Goal: Task Accomplishment & Management: Use online tool/utility

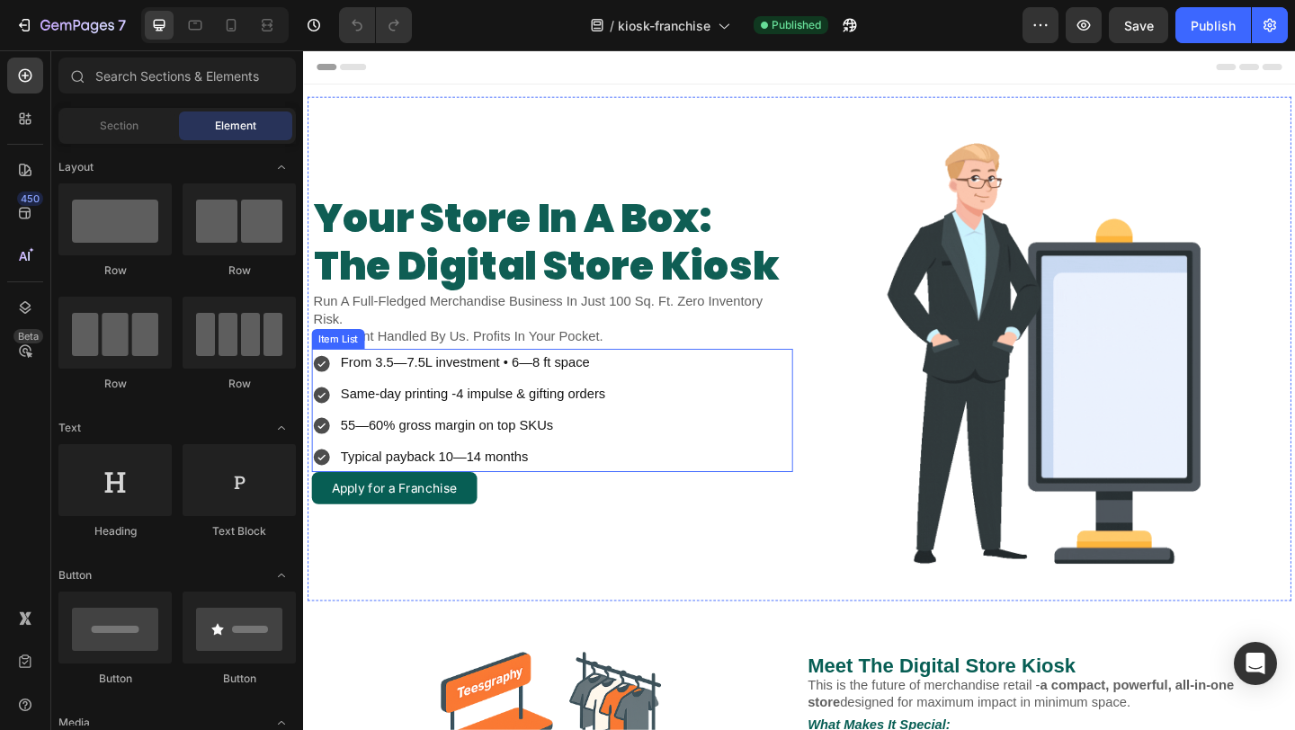
click at [324, 394] on icon at bounding box center [323, 391] width 18 height 18
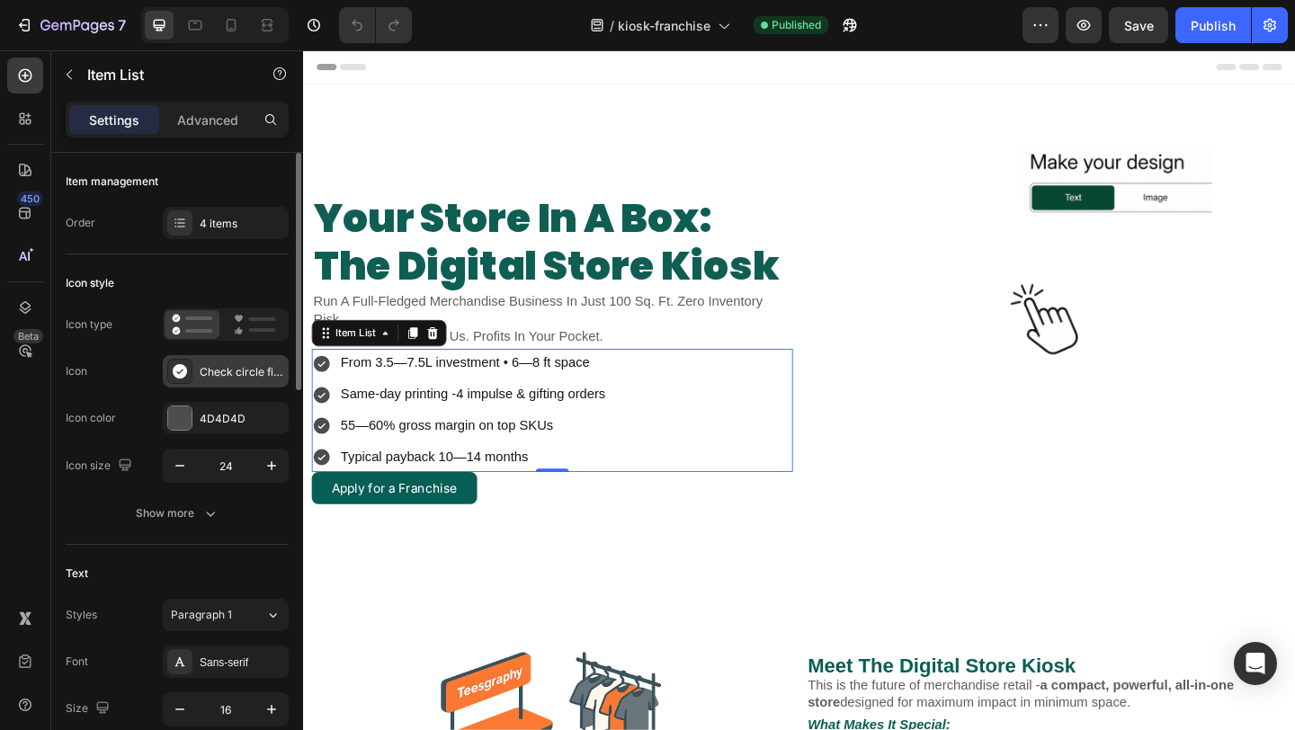
click at [249, 383] on div "Check circle filled" at bounding box center [226, 371] width 126 height 32
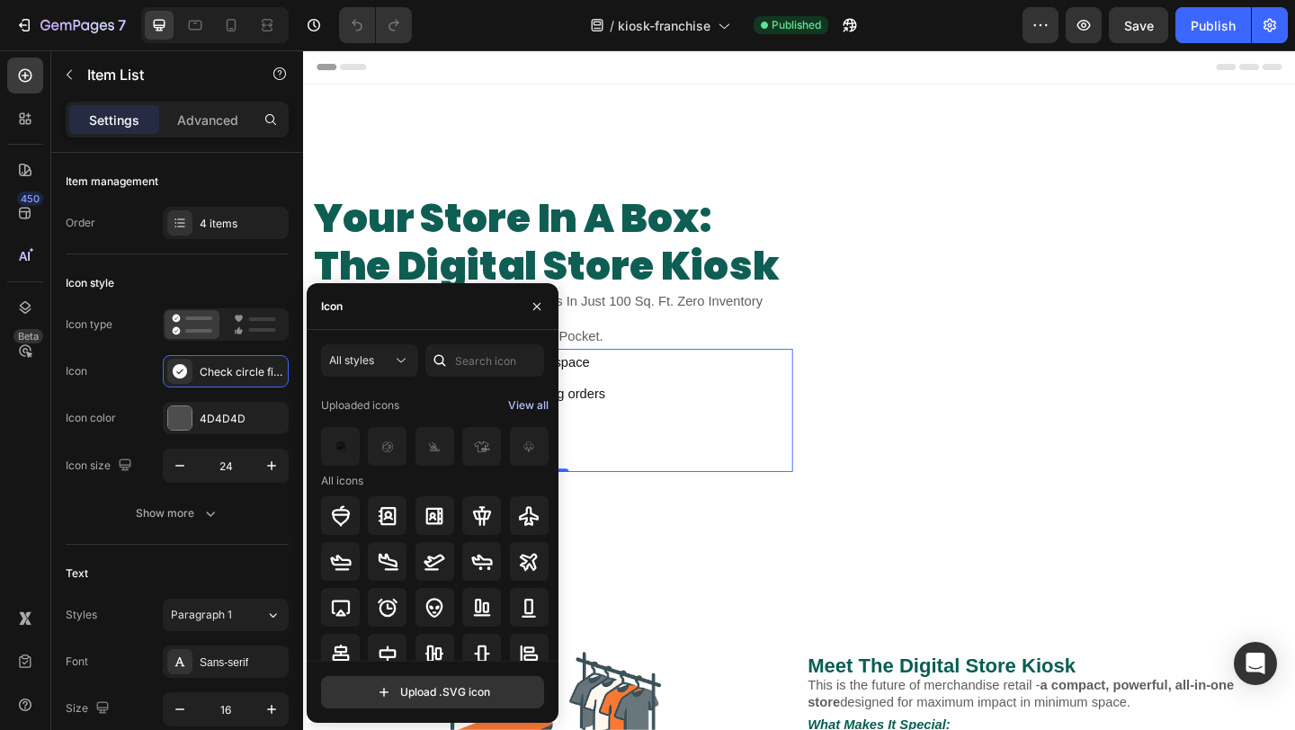
click at [518, 404] on div "View all" at bounding box center [528, 406] width 40 height 22
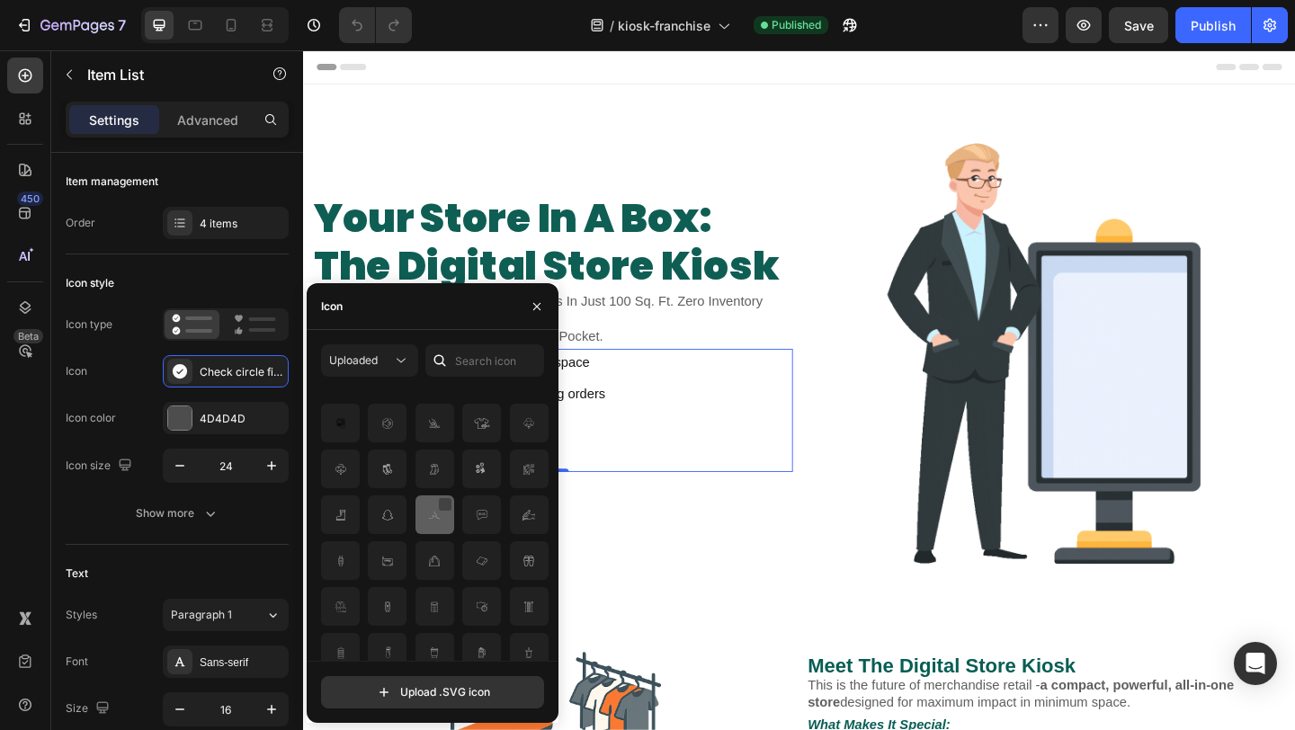
scroll to position [34, 0]
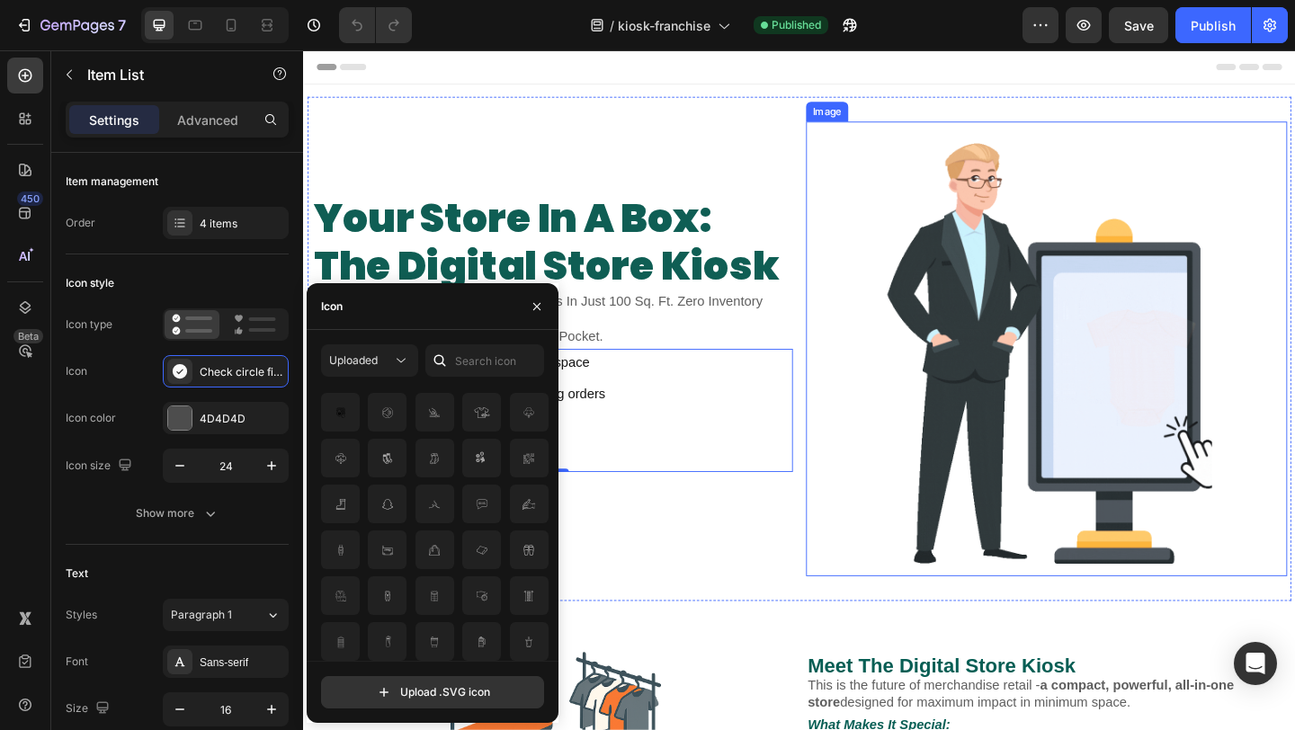
click at [932, 541] on img at bounding box center [1112, 375] width 360 height 495
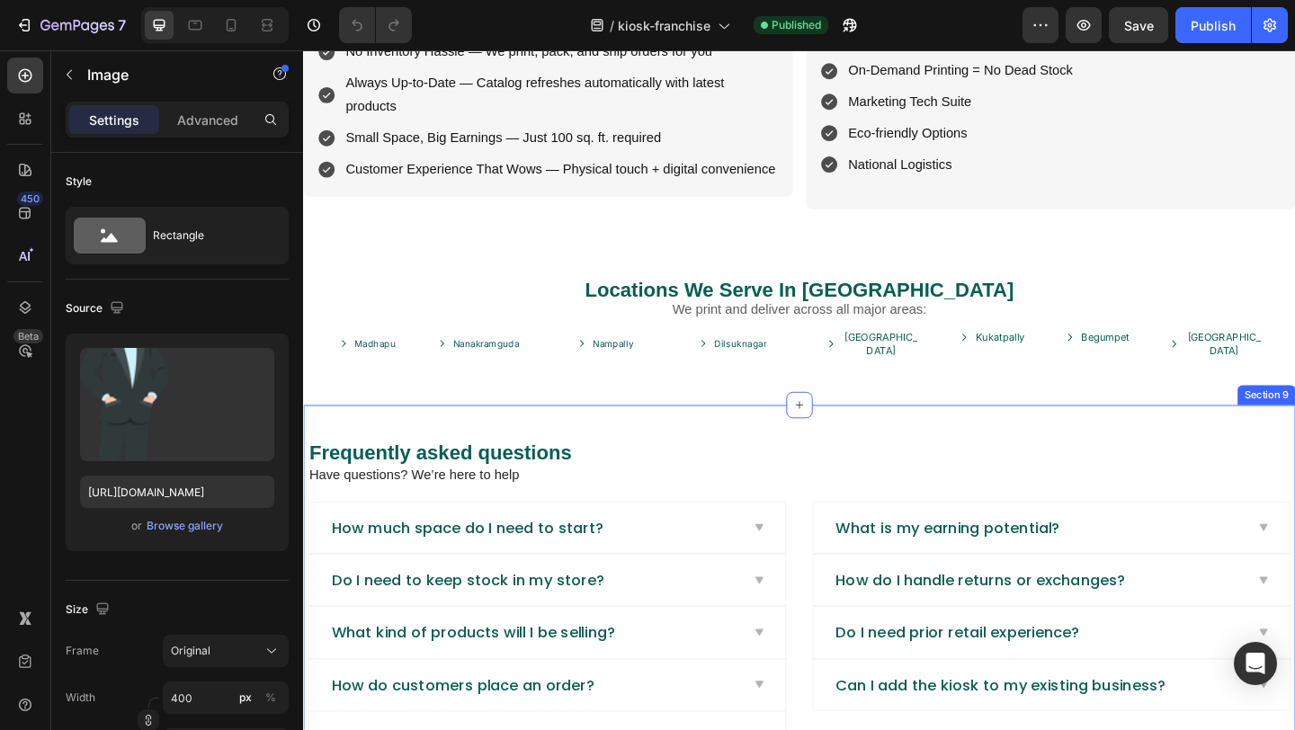
scroll to position [2662, 0]
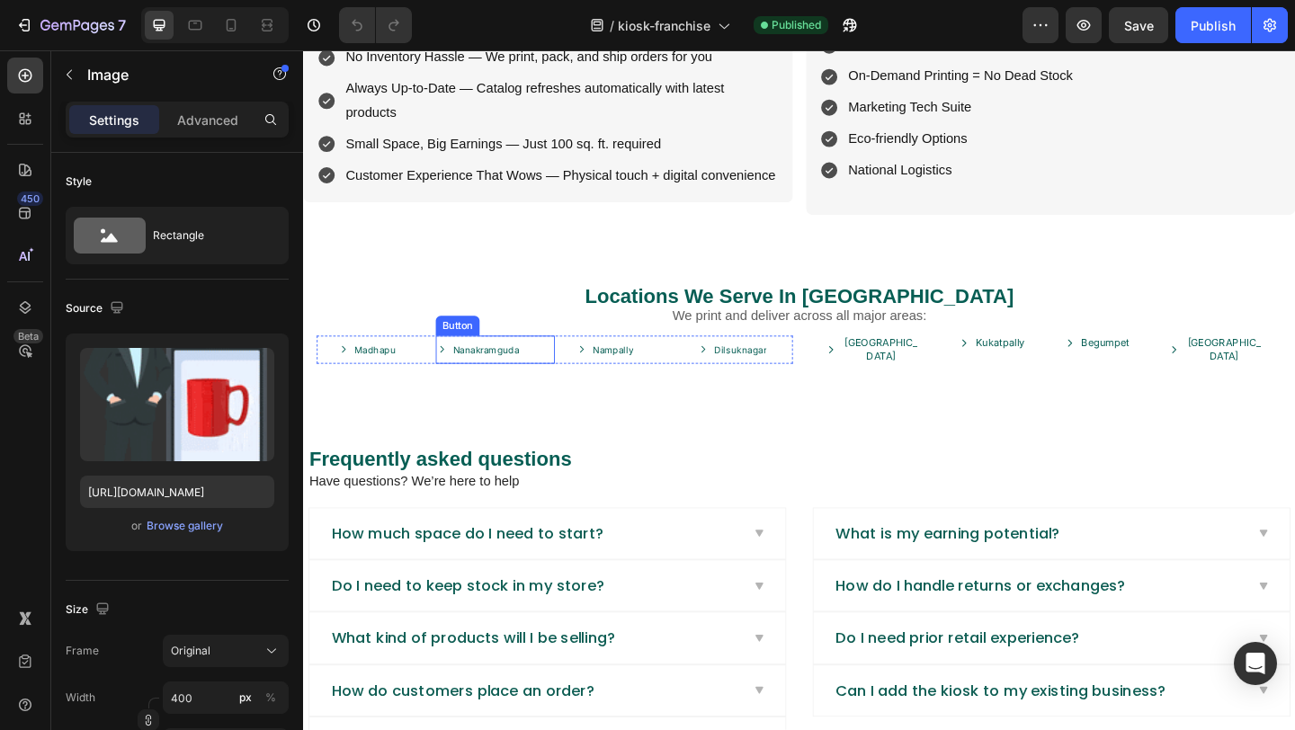
click at [565, 370] on div "Nanakramguda Button" at bounding box center [512, 376] width 130 height 31
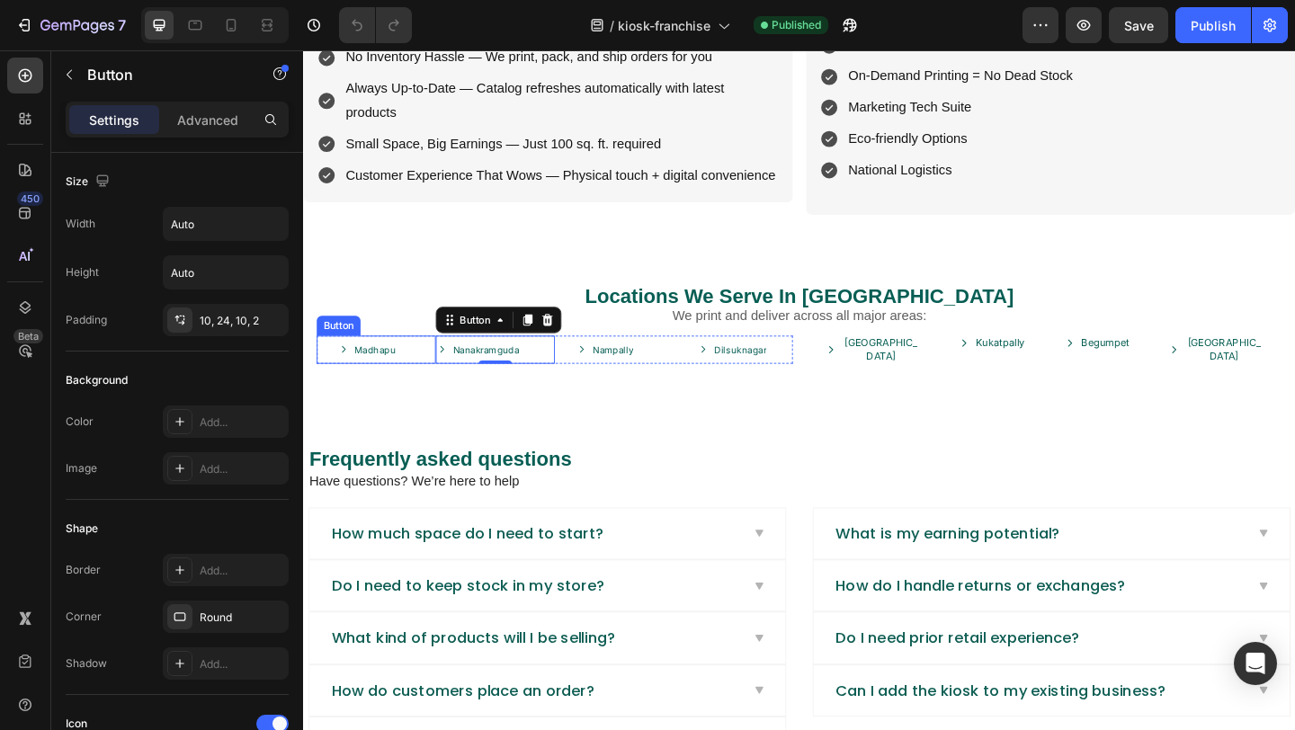
click at [411, 369] on link "Madhapu" at bounding box center [382, 376] width 130 height 31
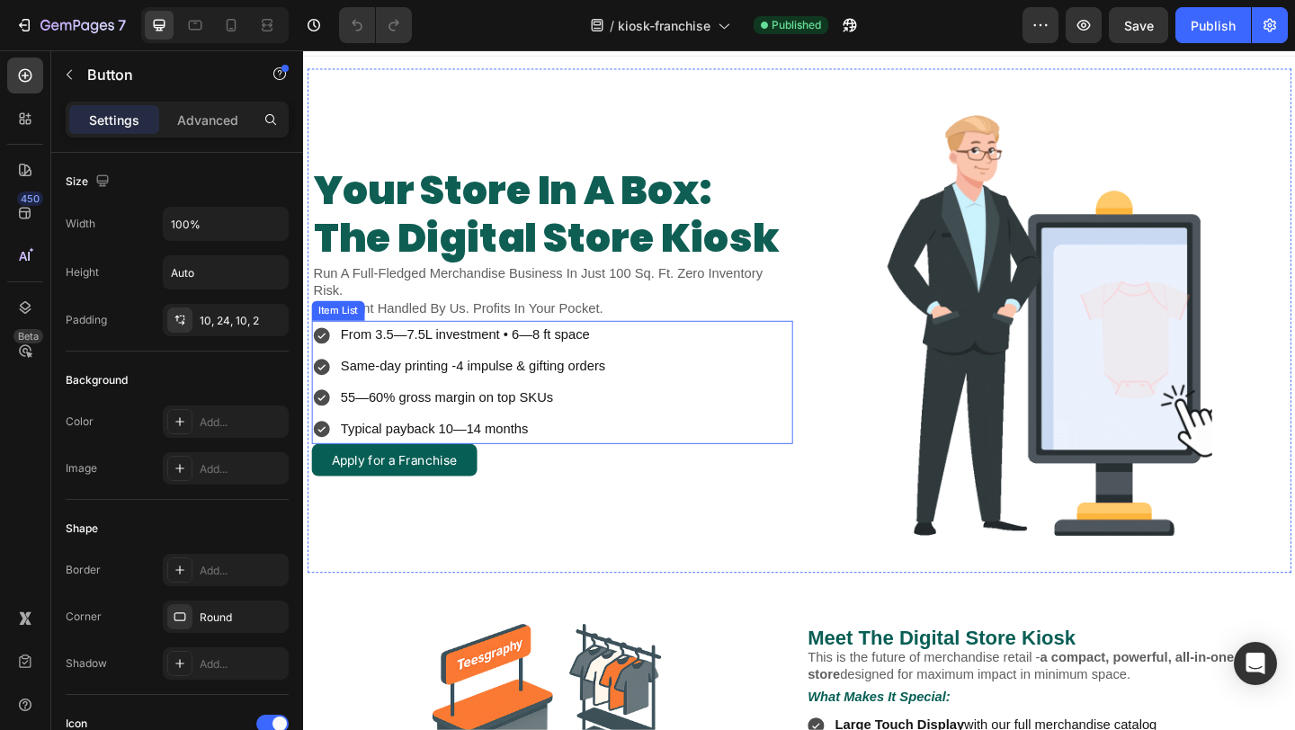
scroll to position [0, 0]
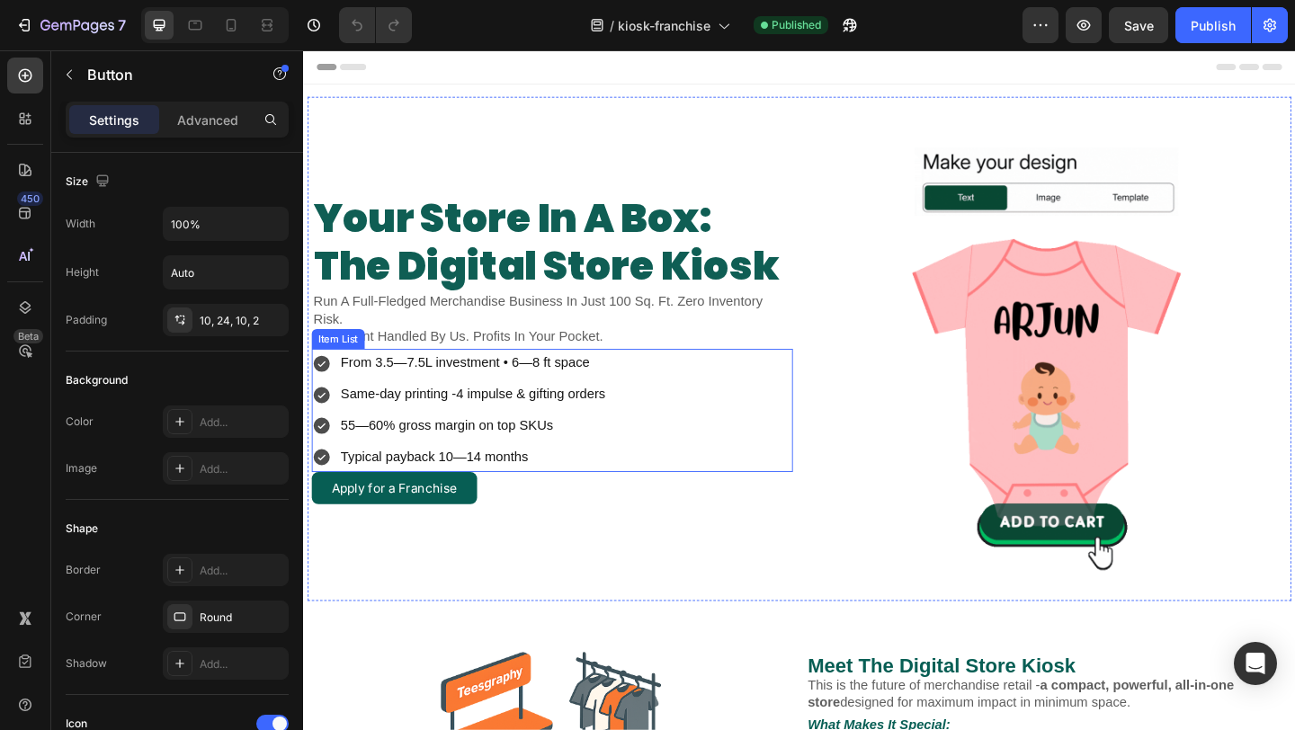
click at [664, 434] on div "From 3.5—7.5L investment • 6—8 ft space Same-day printing -4 impulse & gifting …" at bounding box center [573, 441] width 523 height 133
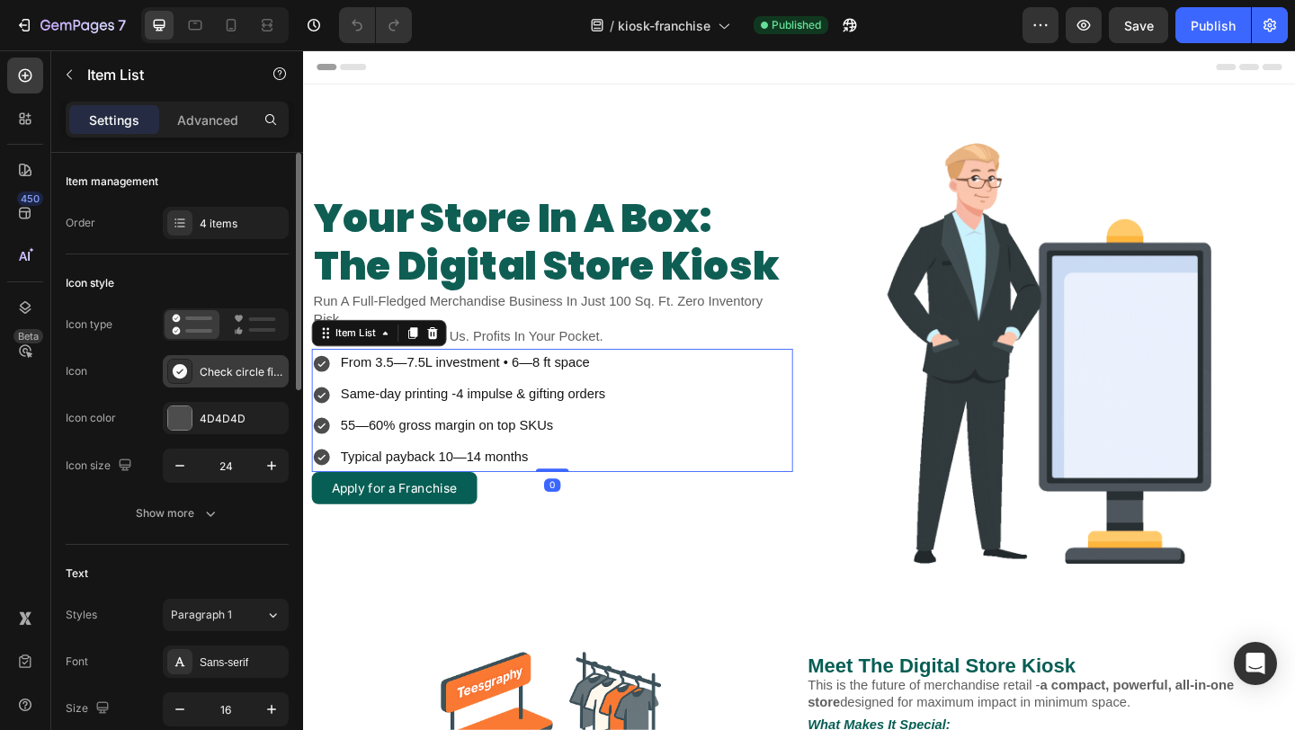
click at [229, 374] on div "Check circle filled" at bounding box center [242, 372] width 85 height 16
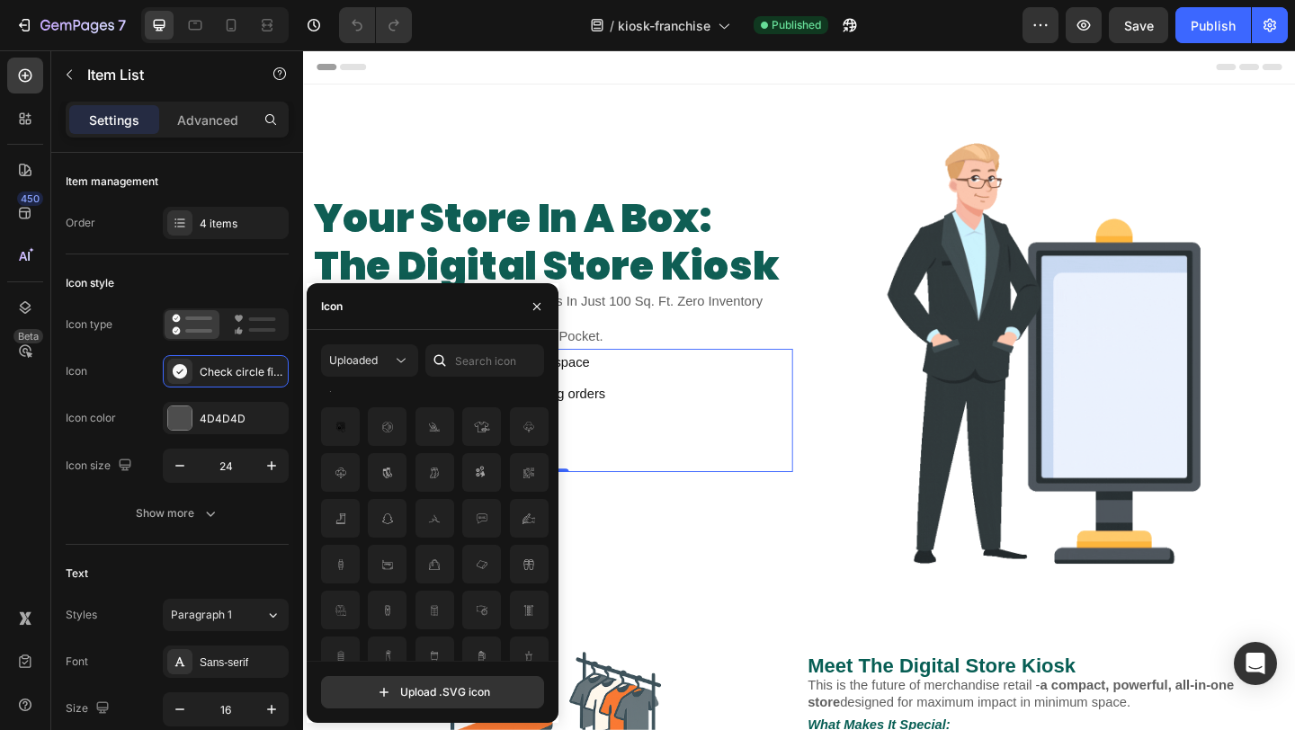
scroll to position [34, 0]
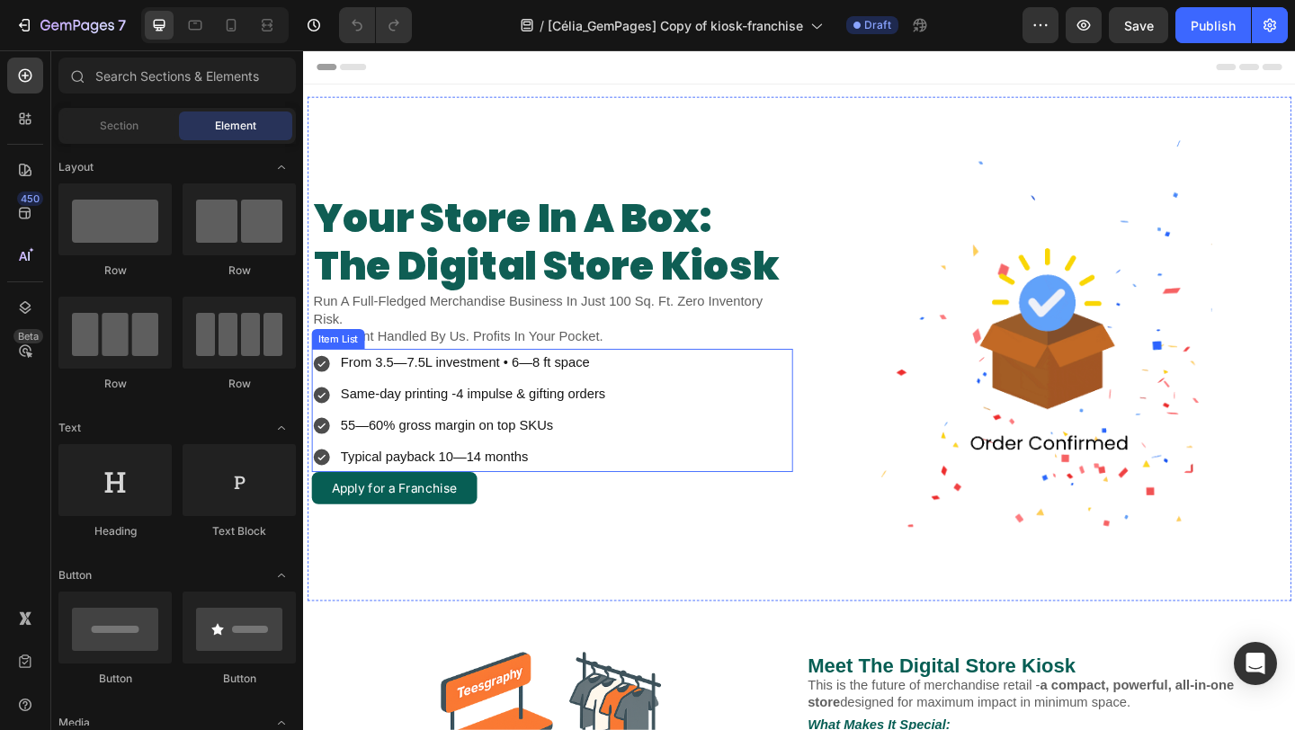
click at [322, 389] on icon at bounding box center [323, 391] width 18 height 18
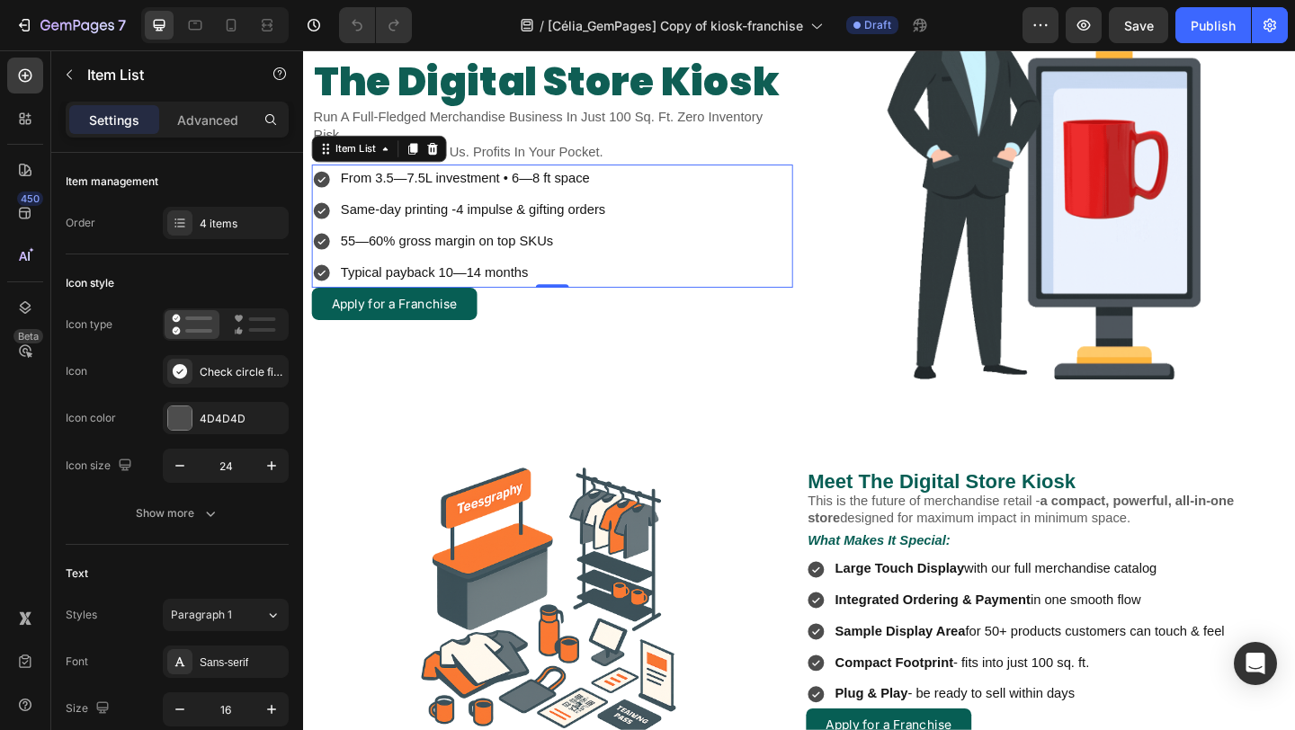
scroll to position [183, 0]
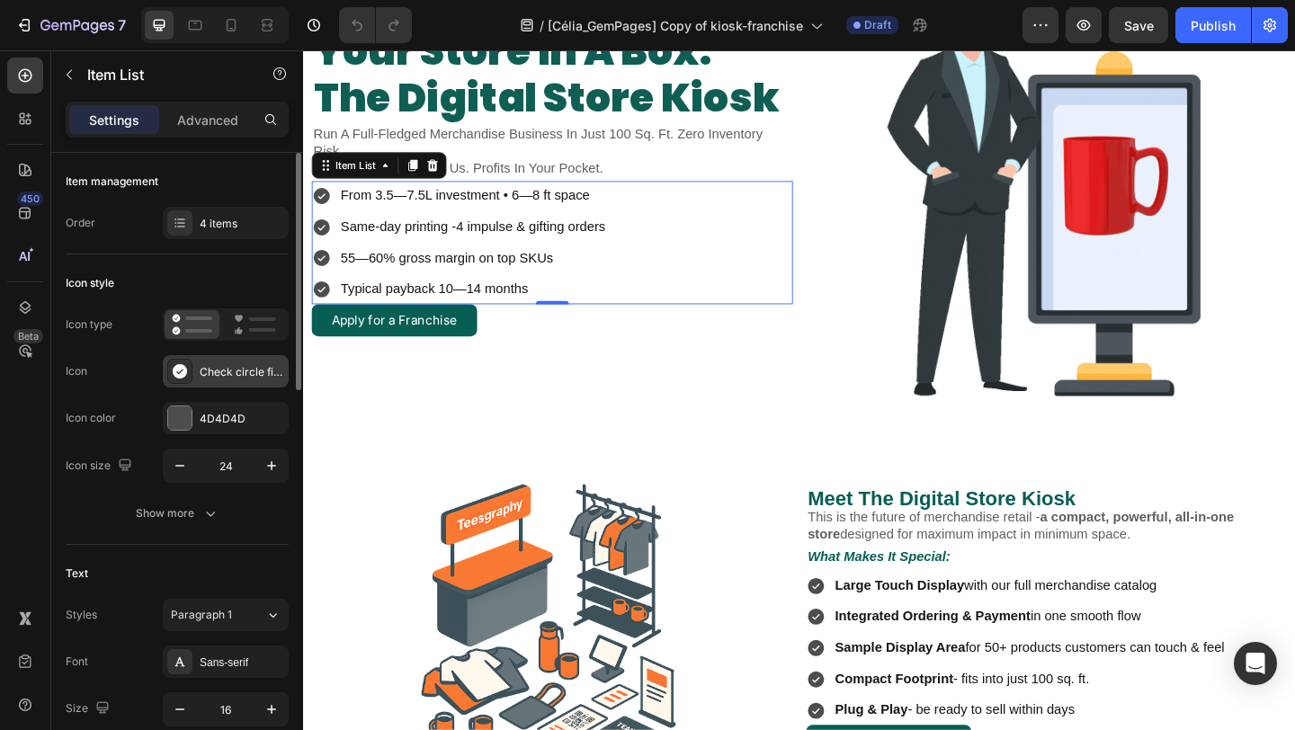
click at [235, 384] on div "Check circle filled" at bounding box center [226, 371] width 126 height 32
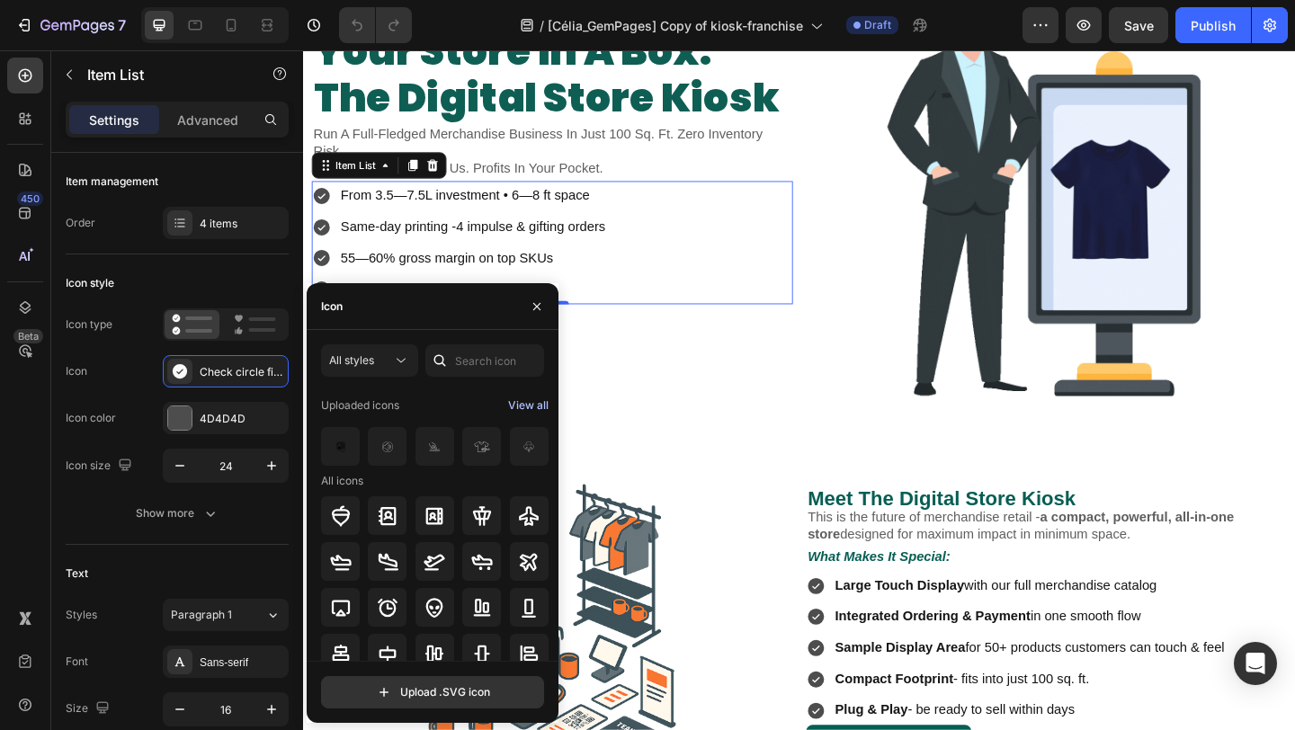
click at [523, 411] on div "View all" at bounding box center [528, 406] width 40 height 22
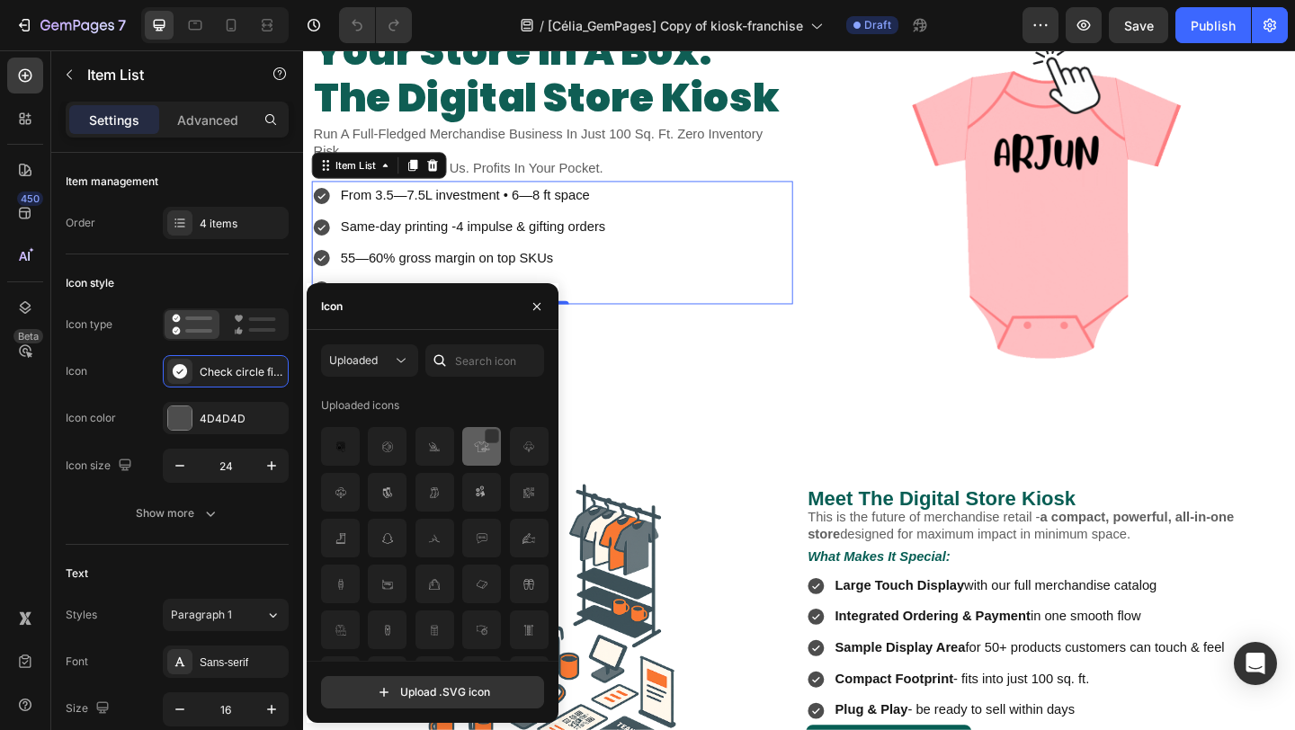
click at [476, 451] on img at bounding box center [482, 447] width 22 height 22
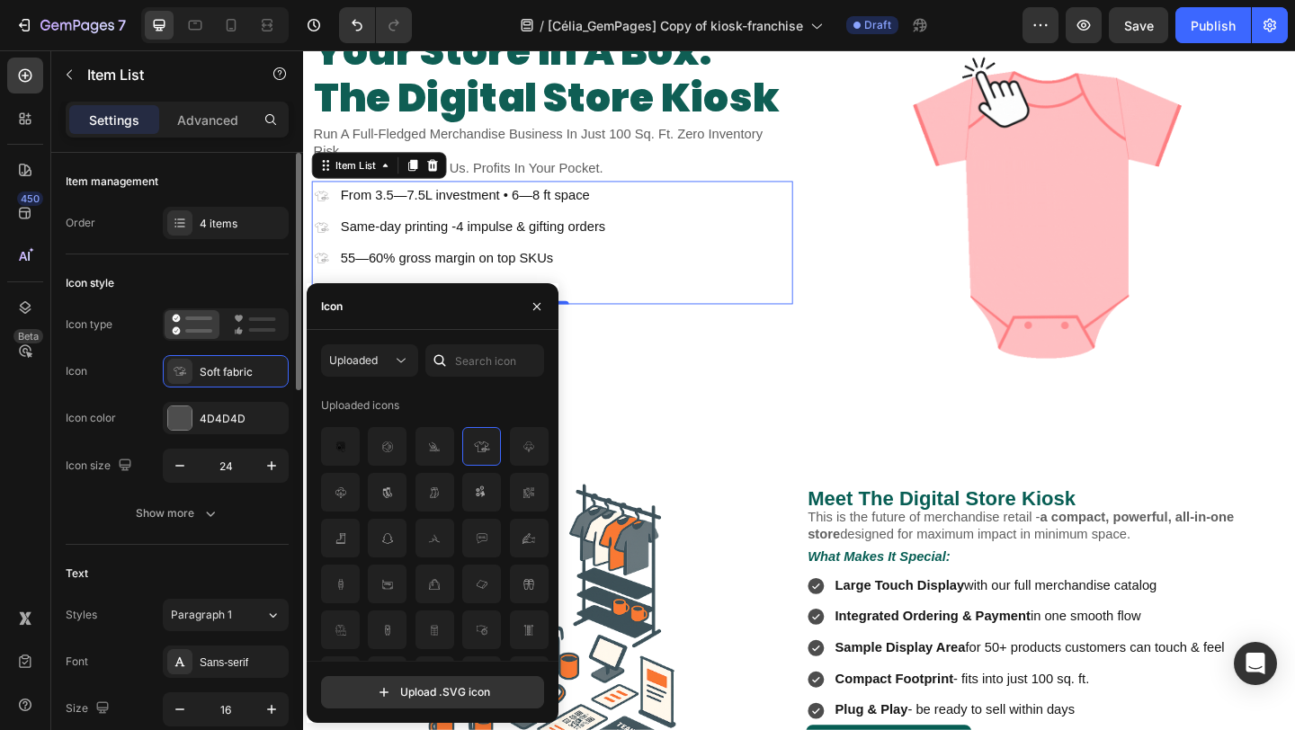
click at [133, 382] on div "Icon .id581668651338302460 .cls-1 { fill: #a8a7a7; } Soft fabric" at bounding box center [177, 371] width 223 height 32
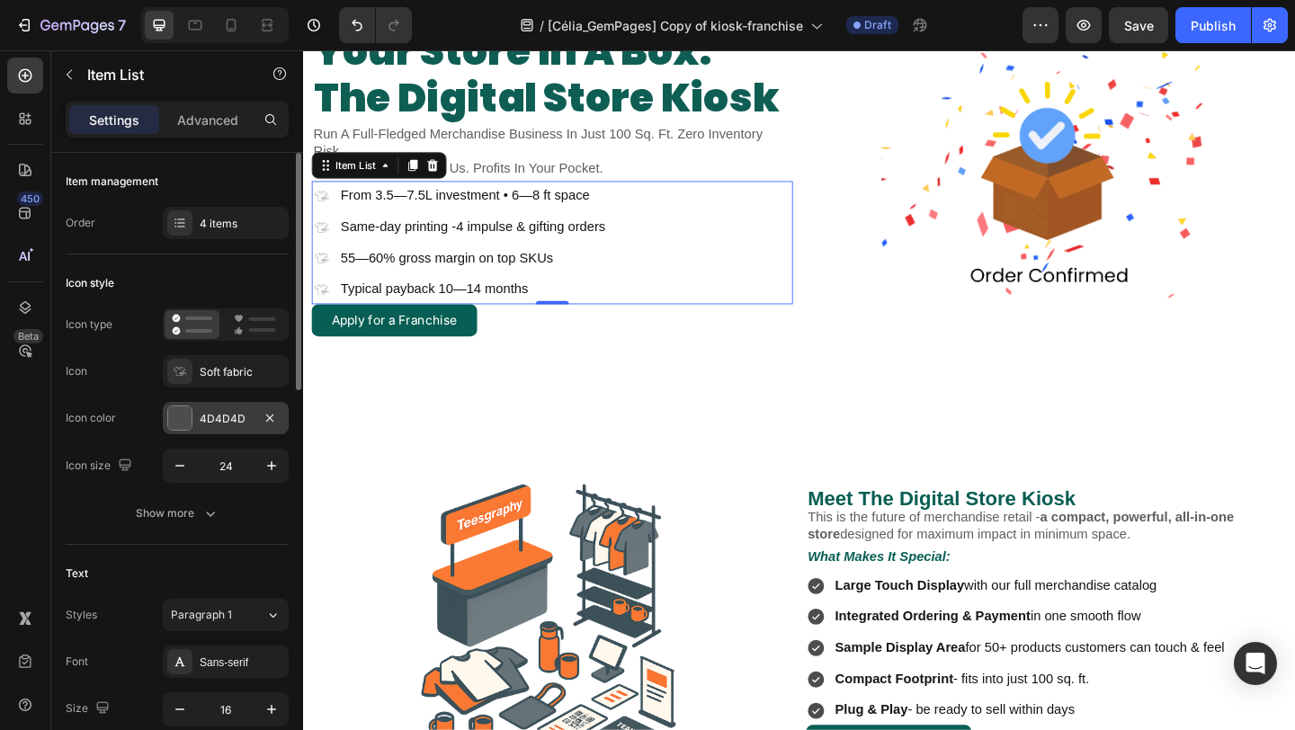
click at [207, 413] on div "4D4D4D" at bounding box center [226, 419] width 52 height 16
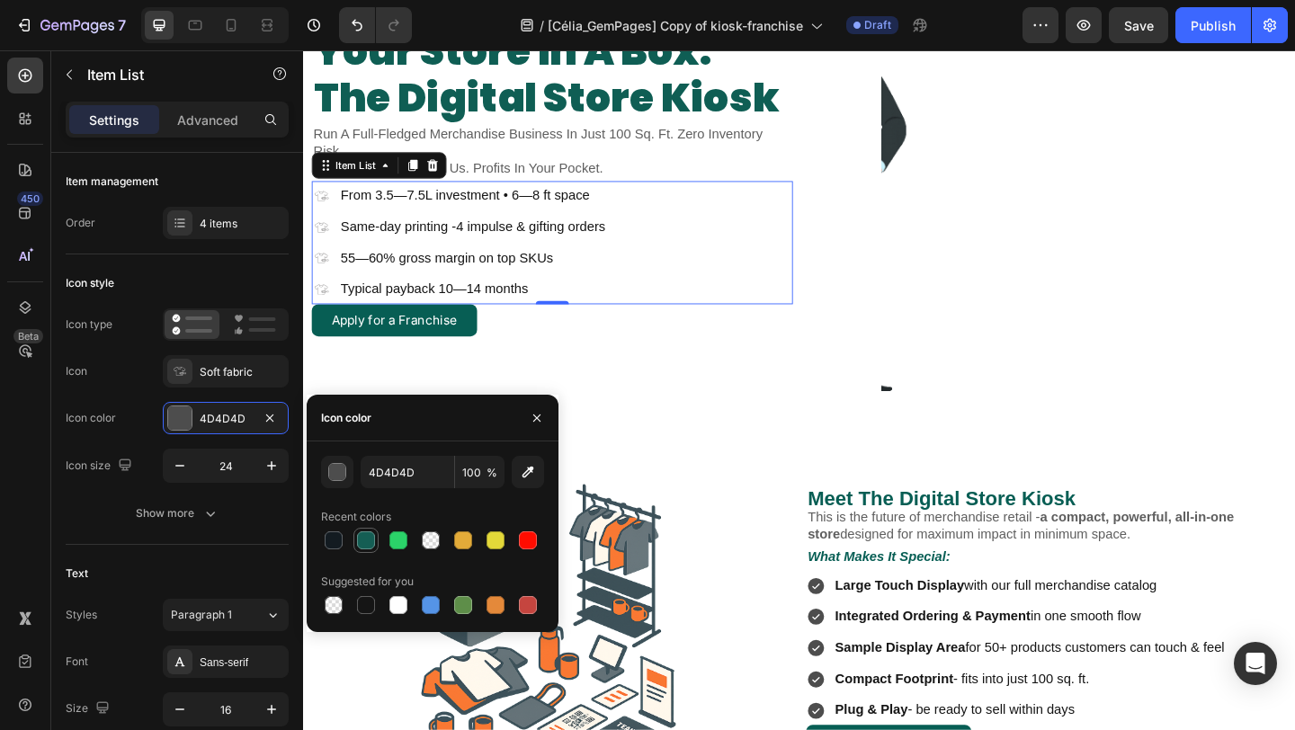
click at [371, 541] on div at bounding box center [366, 541] width 18 height 18
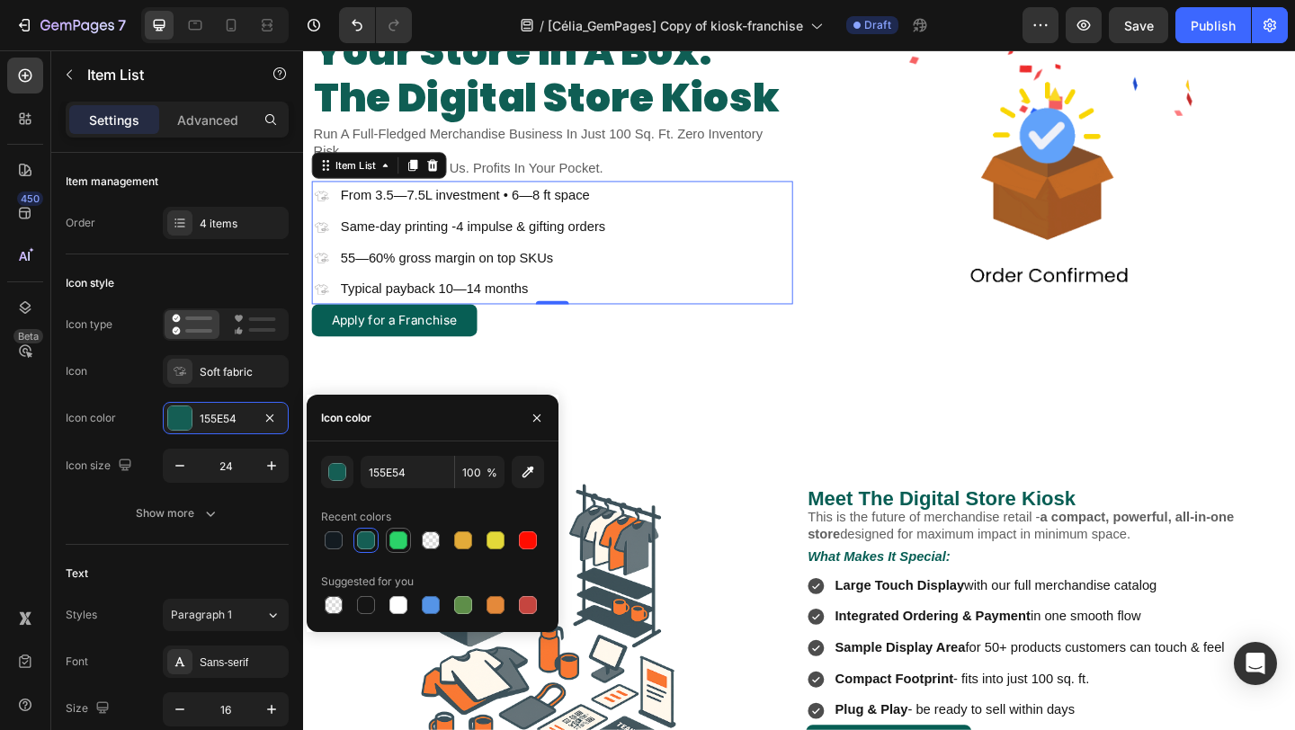
click at [398, 544] on div at bounding box center [398, 541] width 18 height 18
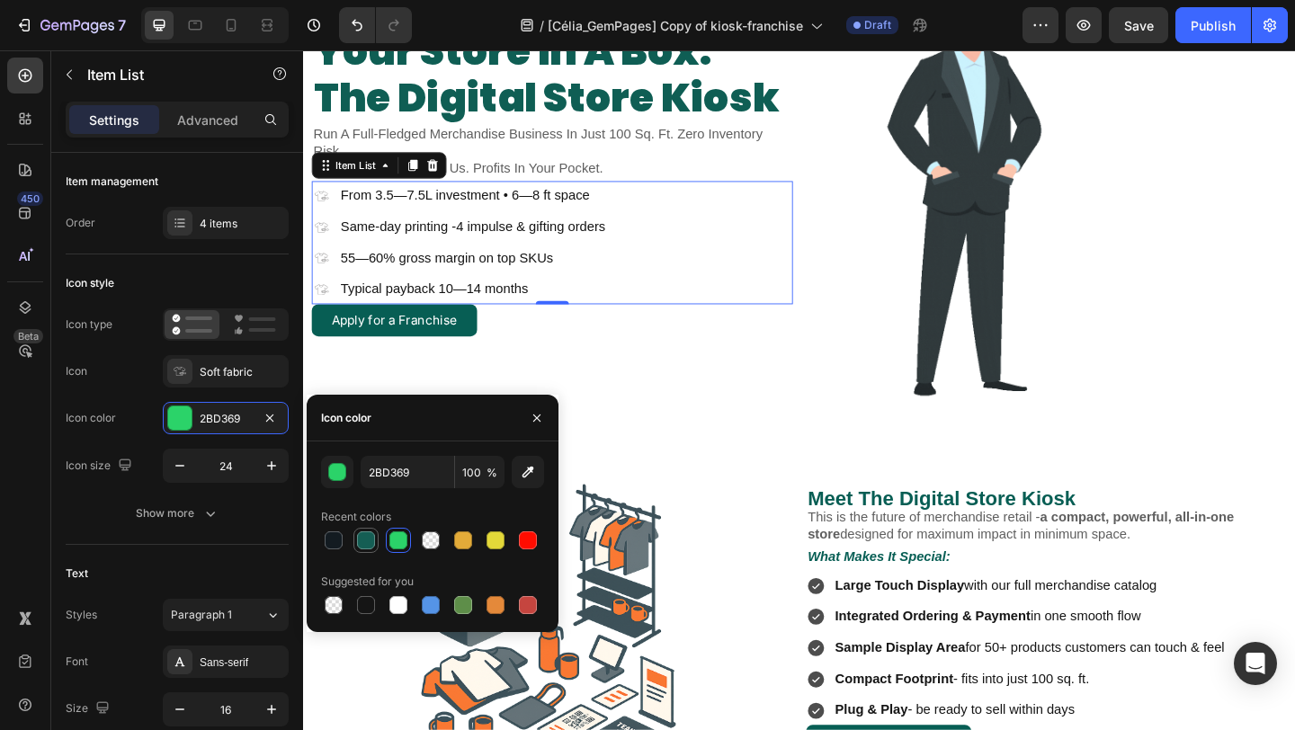
click at [361, 545] on div at bounding box center [366, 541] width 18 height 18
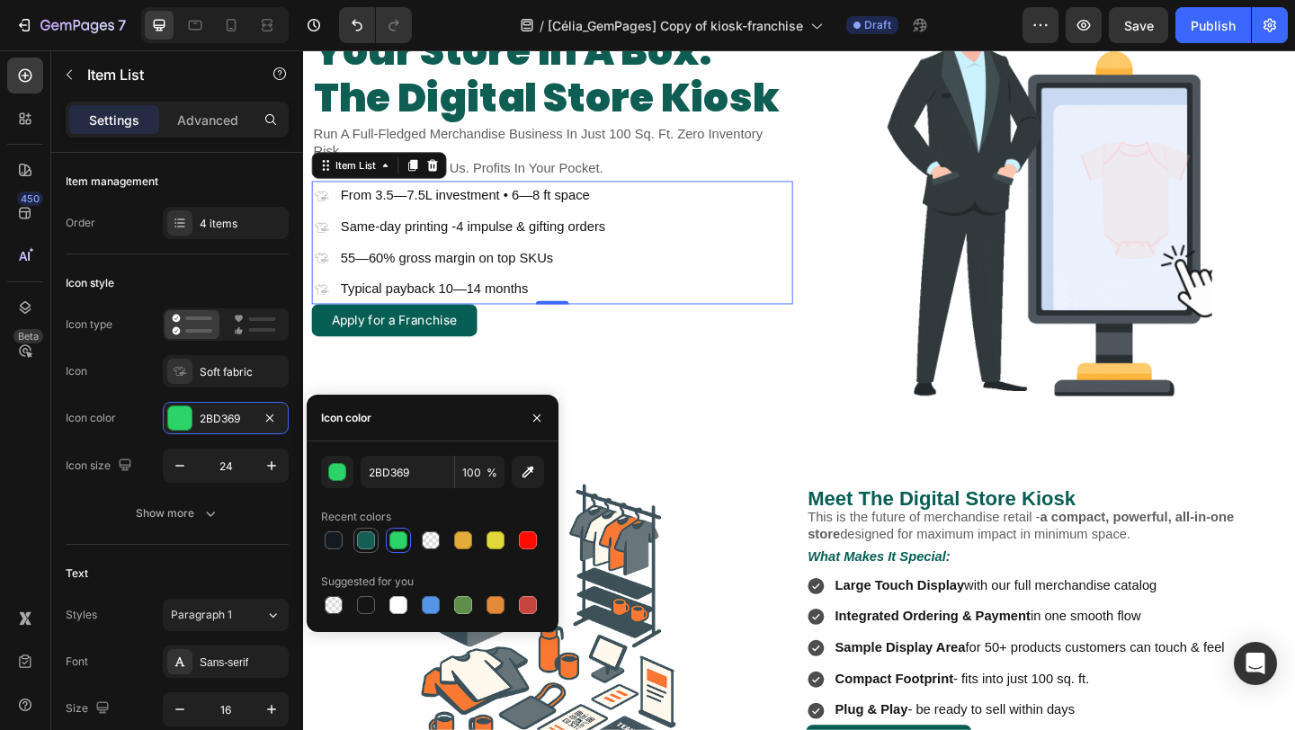
type input "155E54"
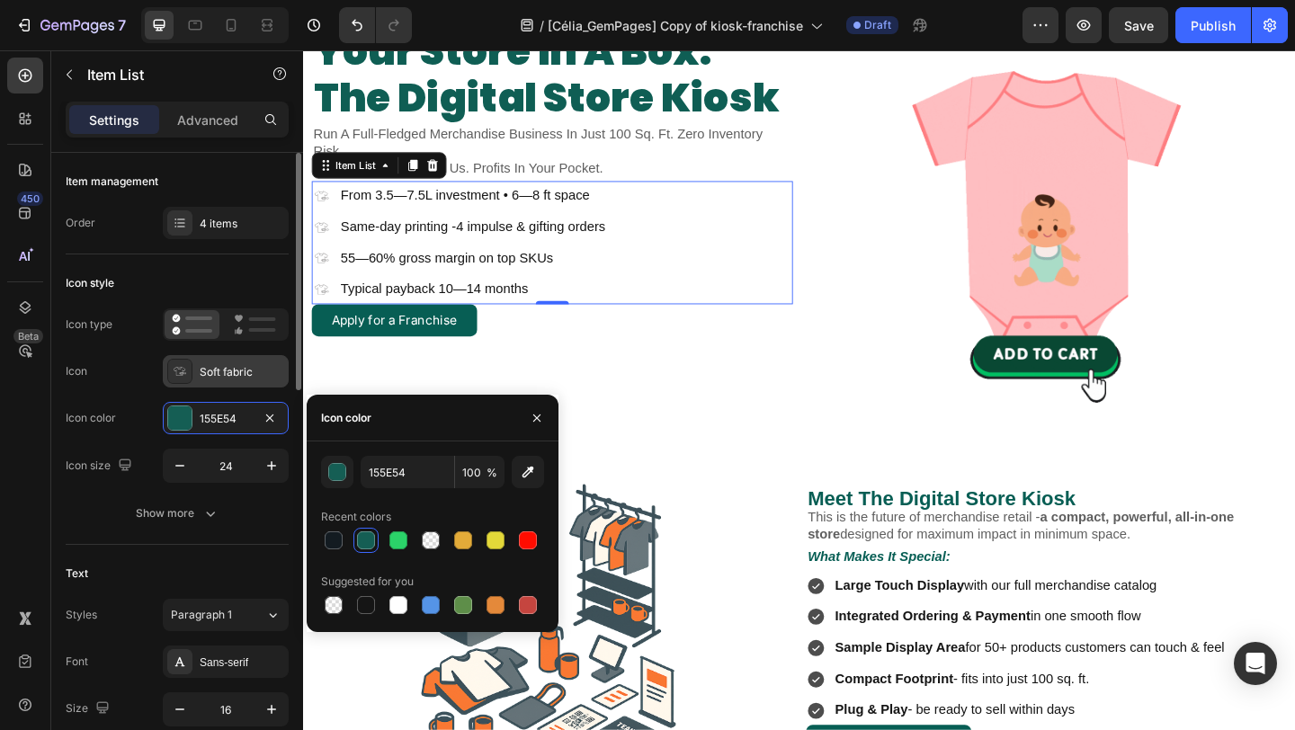
click at [236, 376] on div "Soft fabric" at bounding box center [242, 372] width 85 height 16
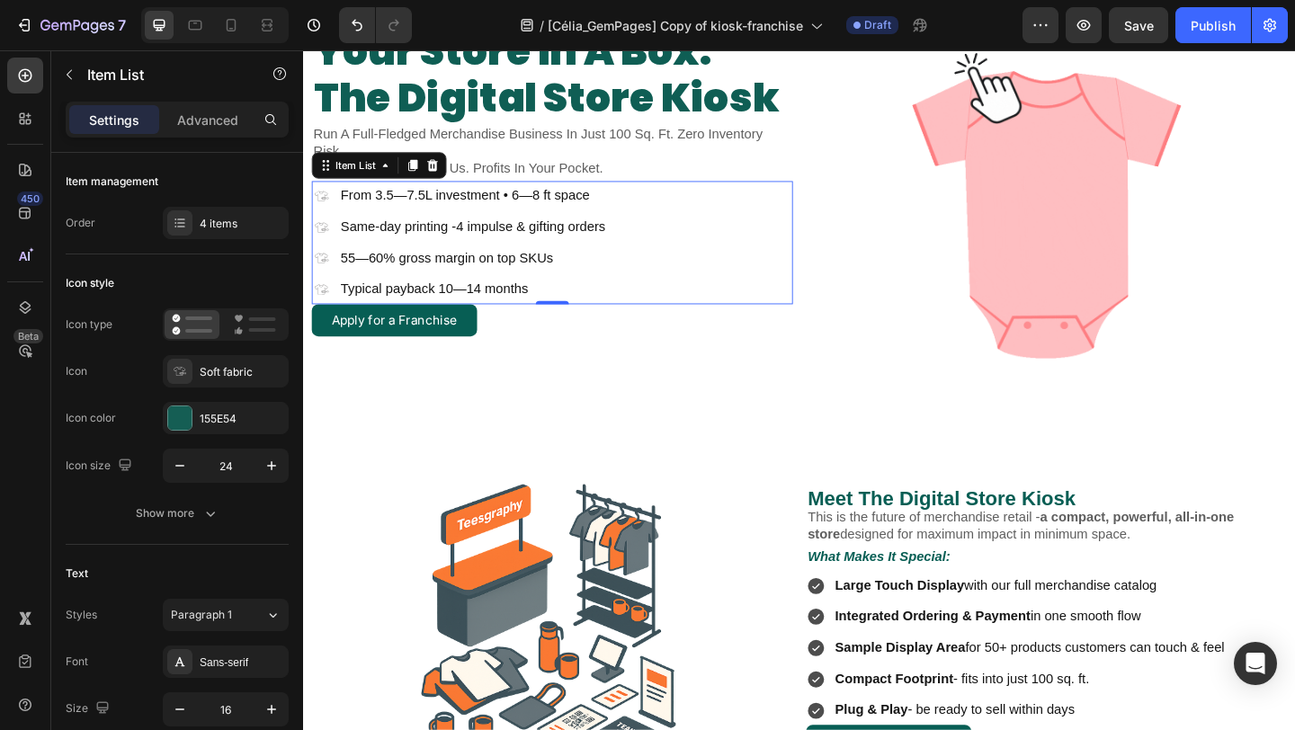
click at [777, 308] on div ".id581668651338302460 .cls-1 { fill: #a8a7a7; } From 3.5—7.5L investment • 6—8 …" at bounding box center [573, 258] width 523 height 133
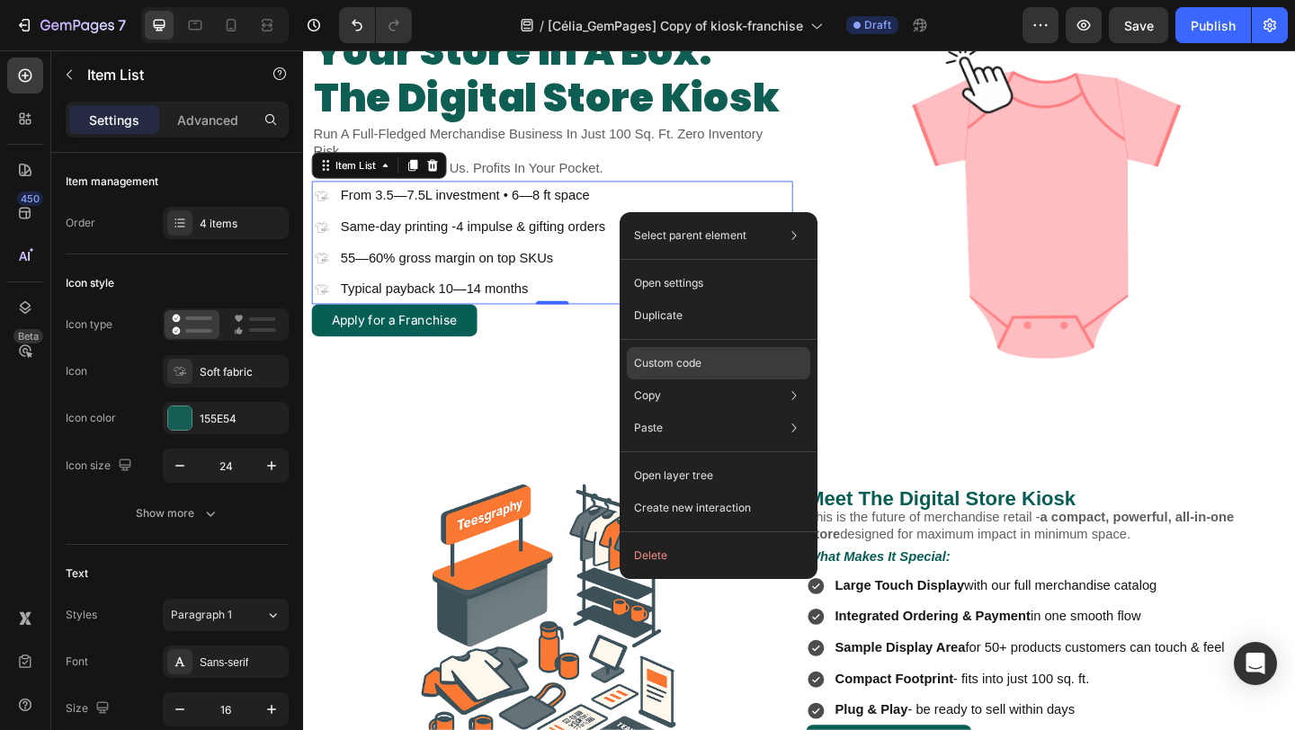
click at [705, 412] on div "Custom code" at bounding box center [718, 428] width 183 height 32
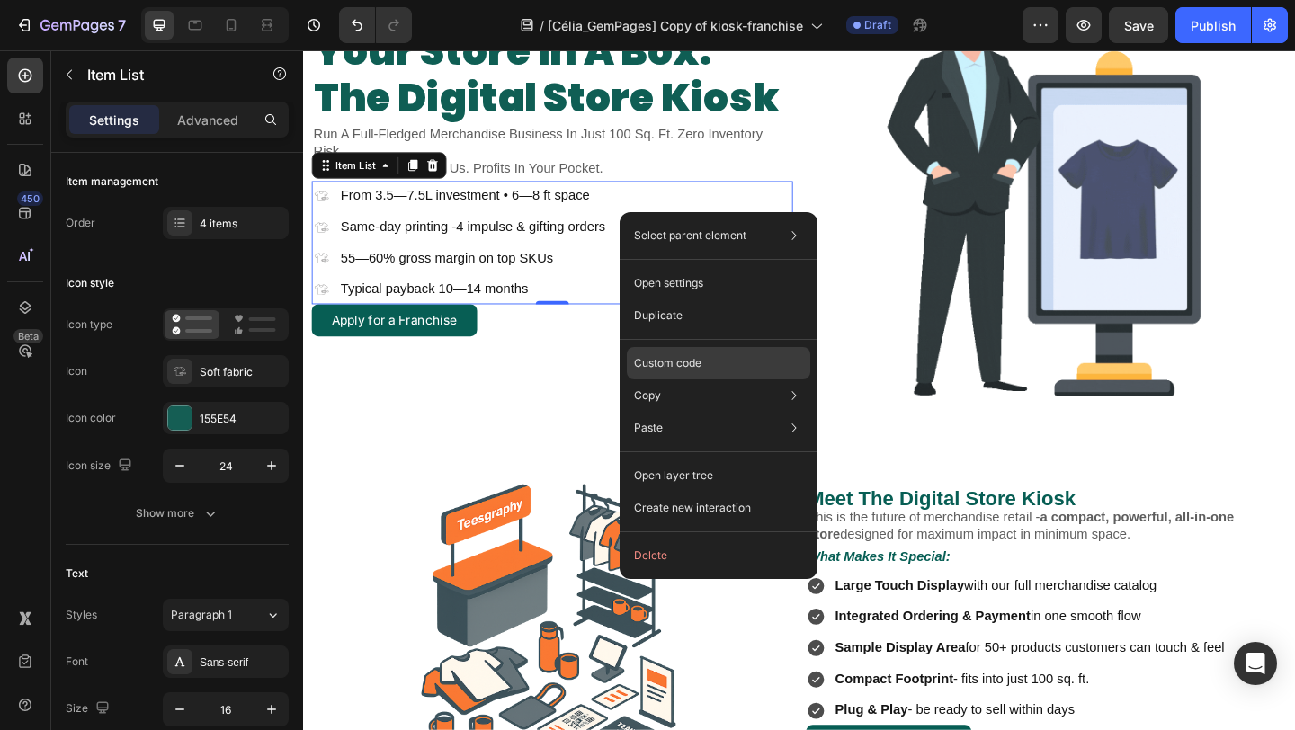
type input "100%"
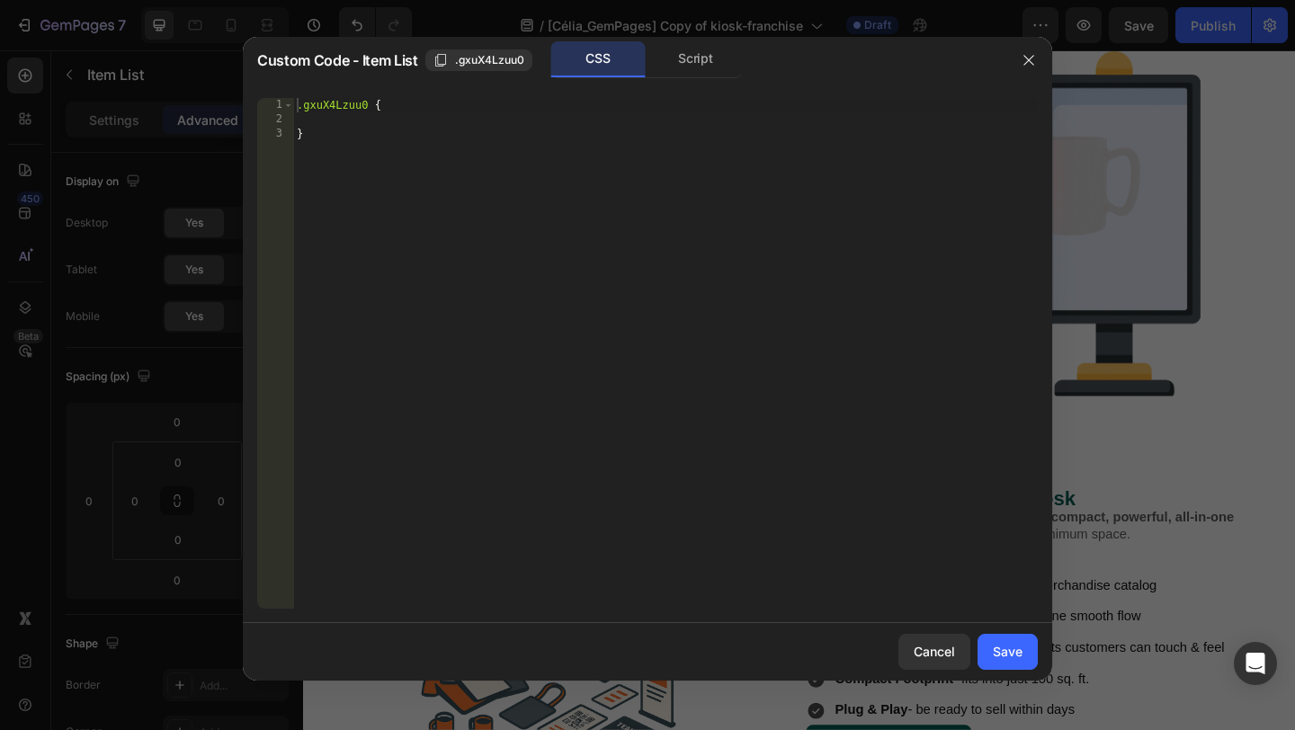
click at [679, 73] on div "Script" at bounding box center [695, 59] width 94 height 36
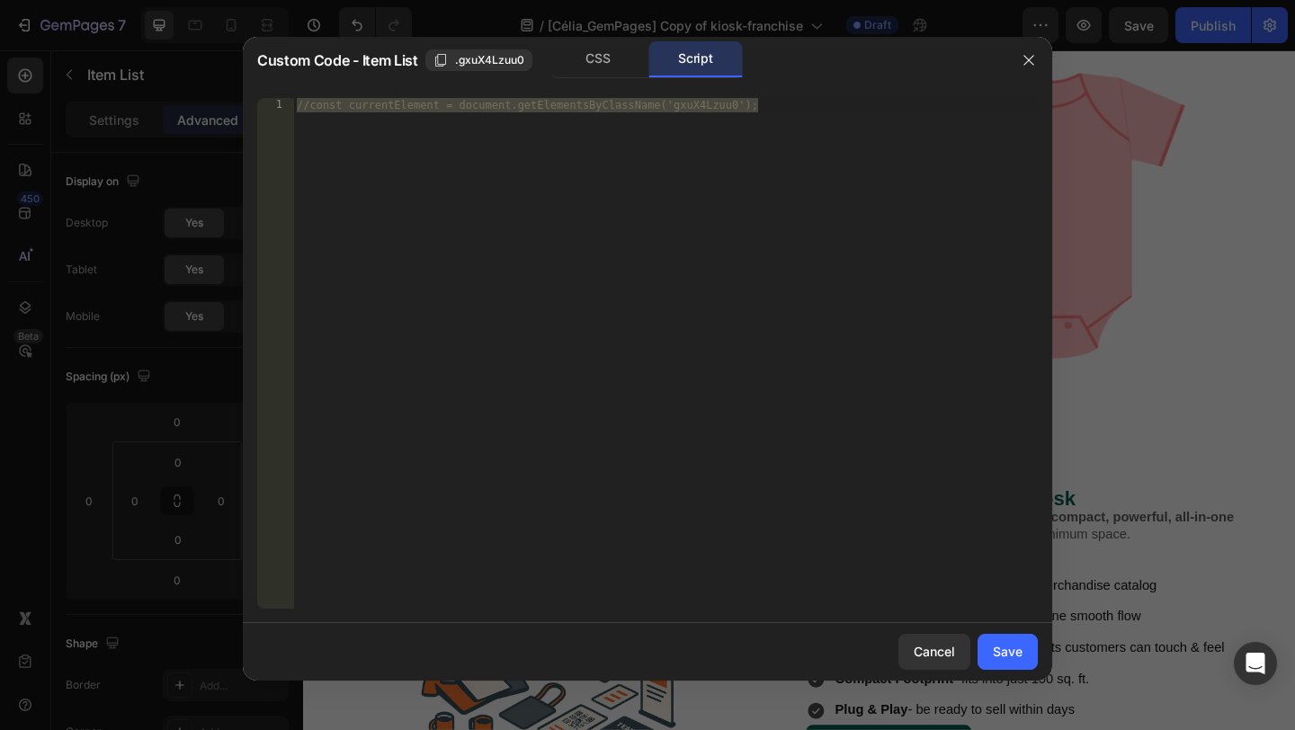
type textarea "//const currentElement = document.getElementsByClassName('gxuX4Lzuu0');"
click at [732, 344] on div "//const currentElement = document.getElementsByClassName('gxuX4Lzuu0');" at bounding box center [665, 368] width 745 height 540
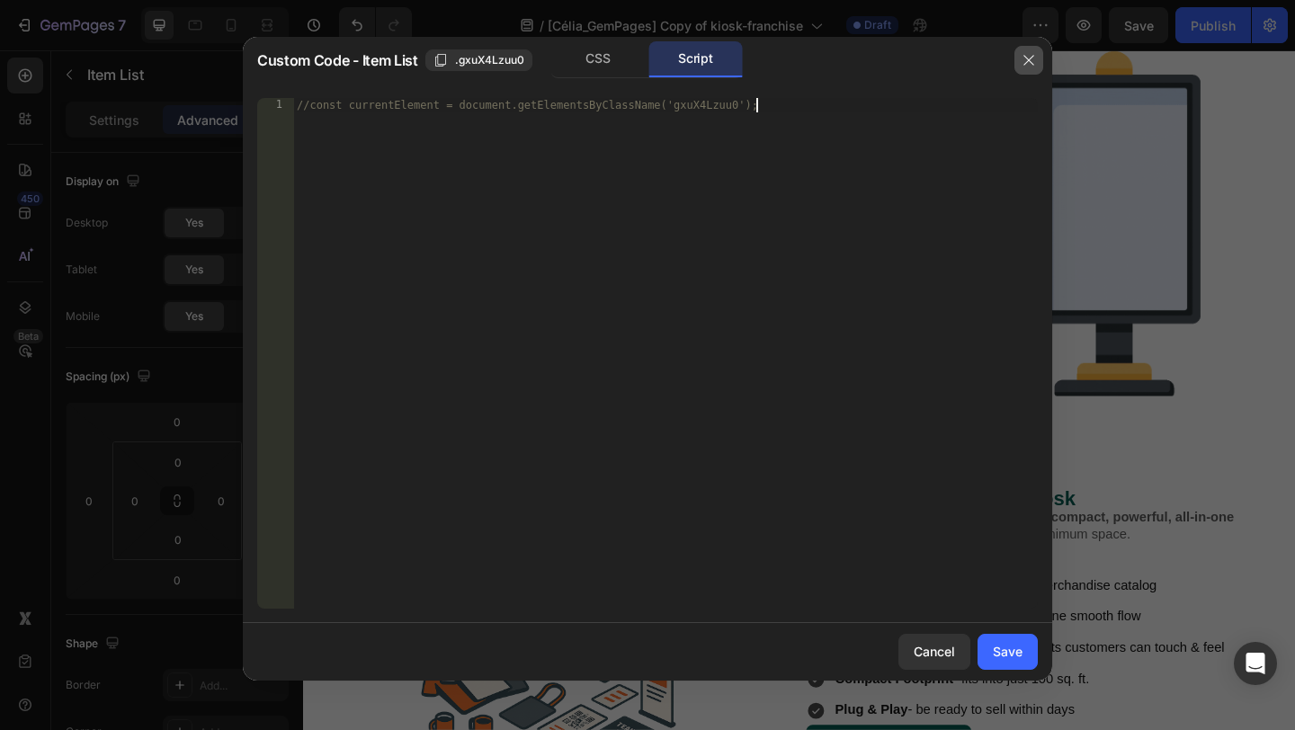
click at [1029, 65] on icon "button" at bounding box center [1029, 60] width 14 height 14
type input "8"
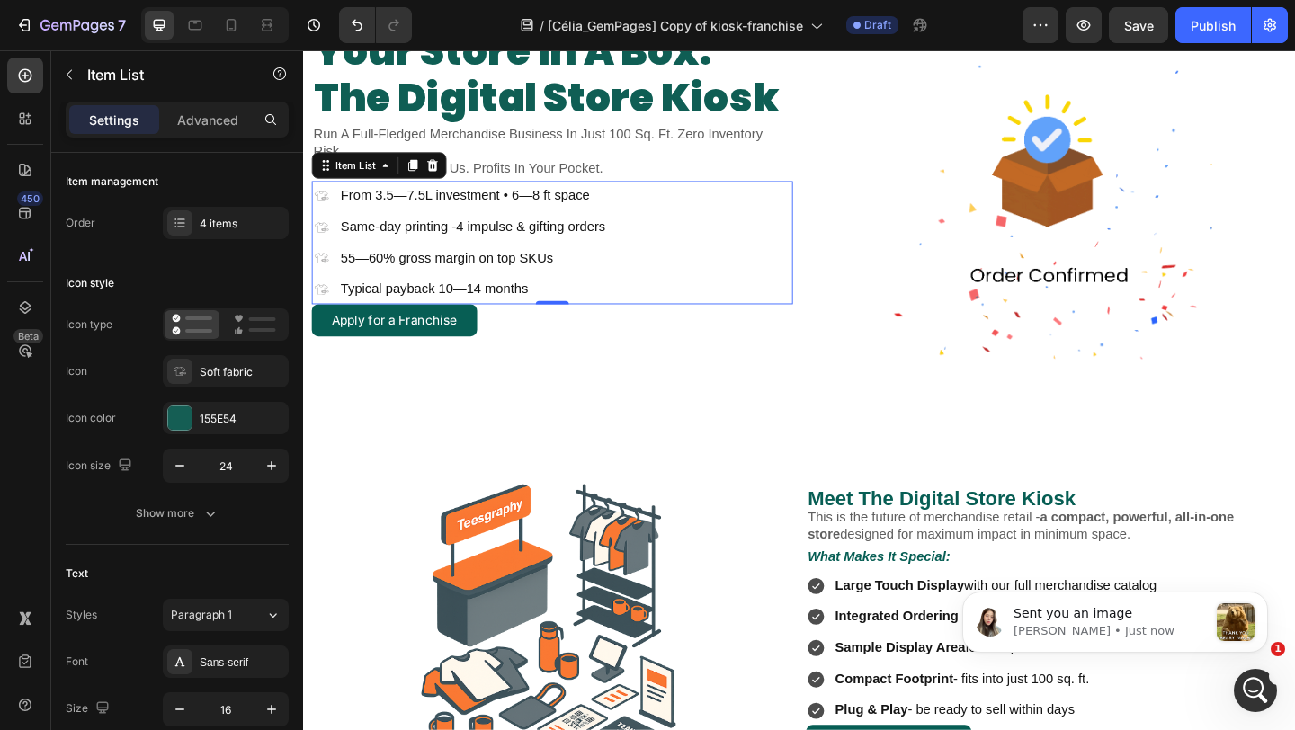
scroll to position [0, 0]
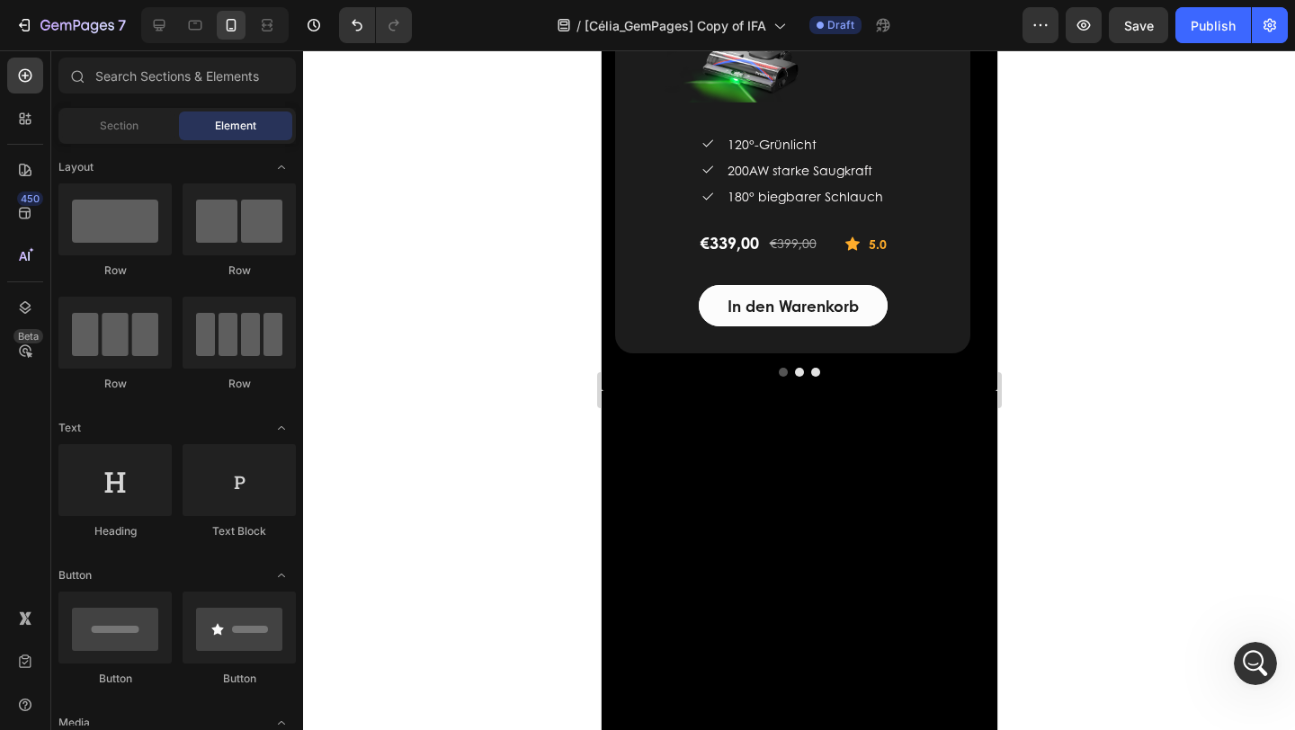
scroll to position [2403, 0]
